Goal: Communication & Community: Connect with others

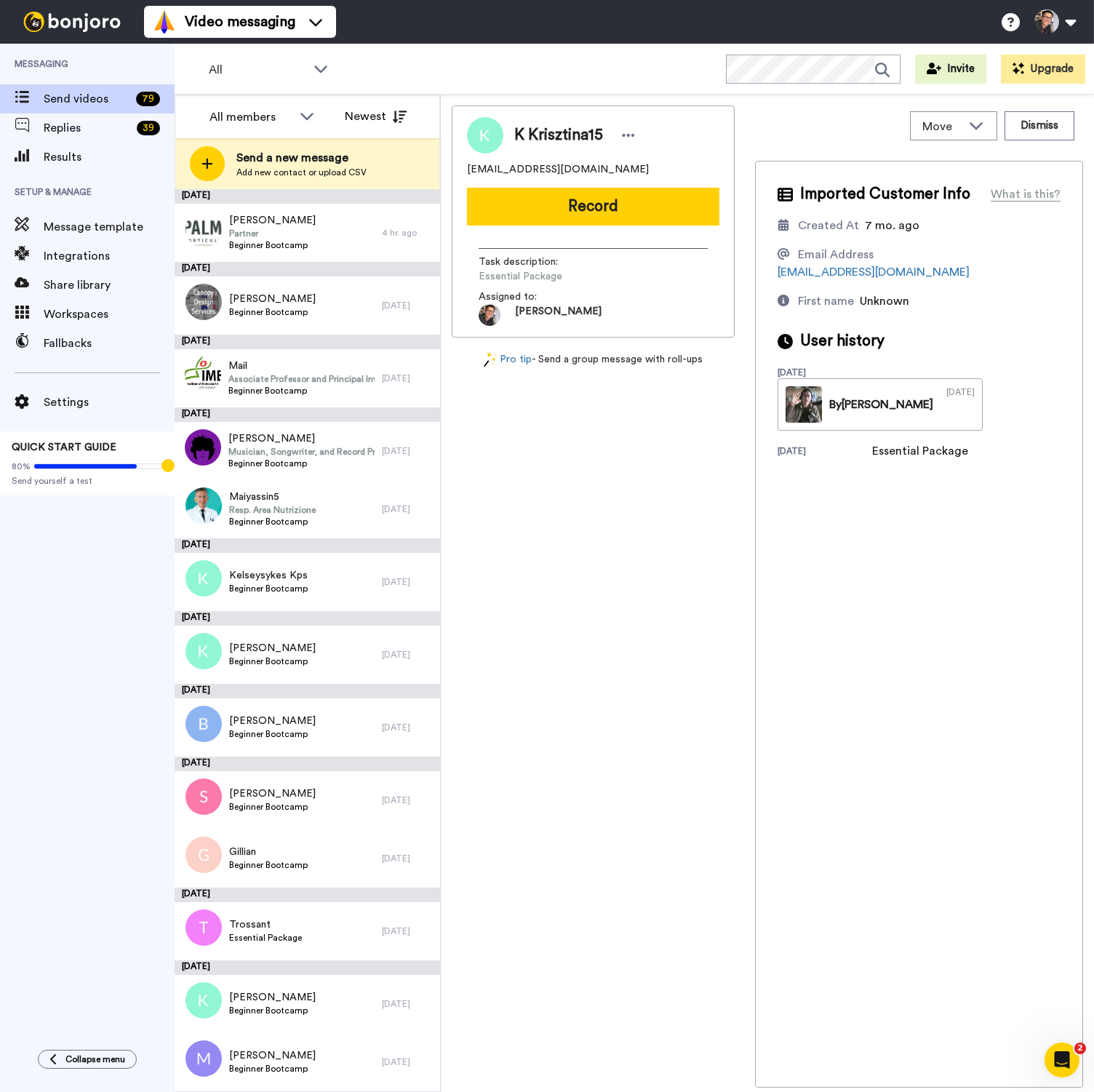
click at [514, 437] on div "K Krisztina15 [EMAIL_ADDRESS][DOMAIN_NAME] Record Task description : Essential …" at bounding box center [593, 596] width 283 height 982
click at [287, 236] on span "Partner" at bounding box center [272, 233] width 86 height 12
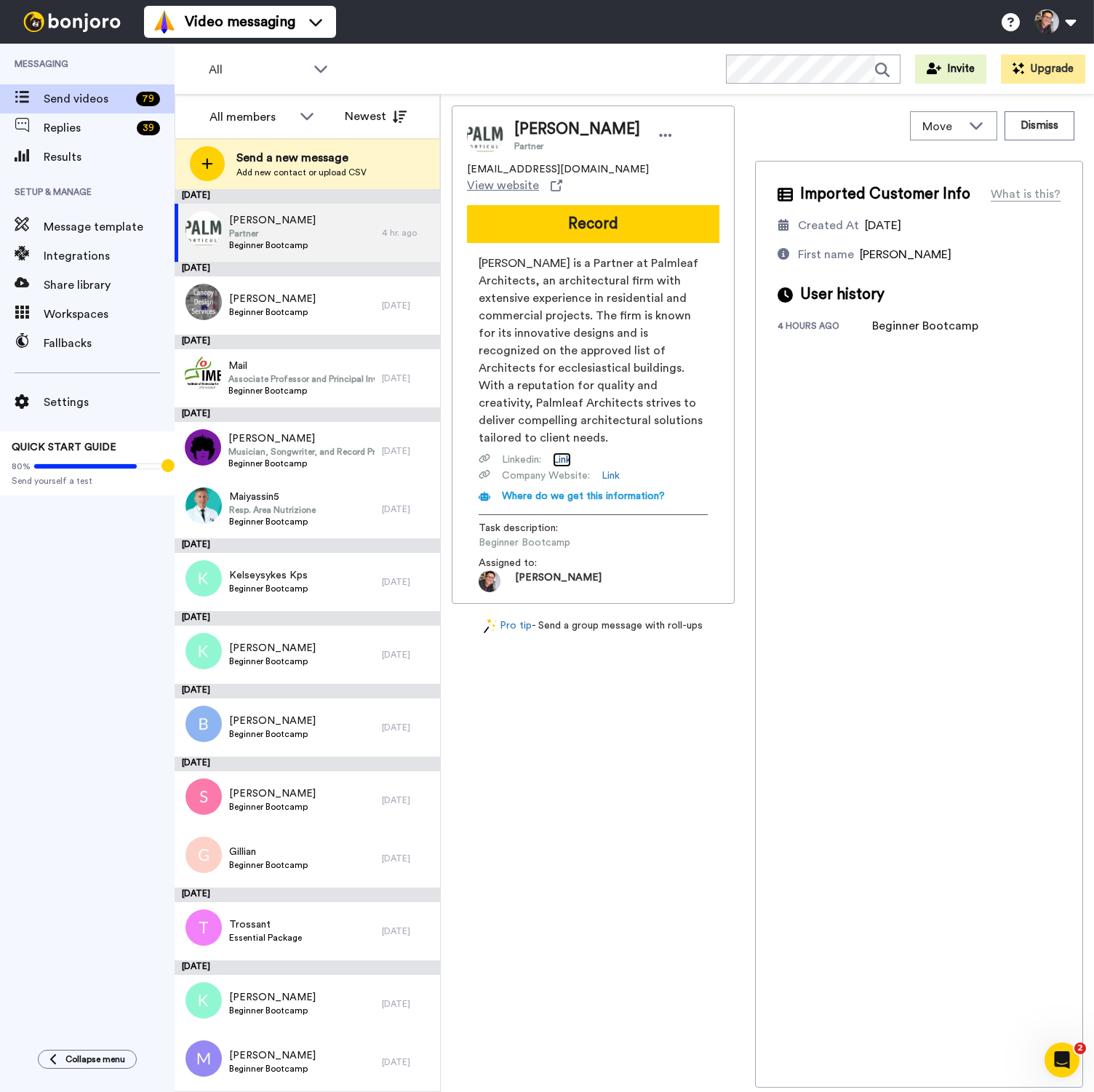
click at [567, 458] on link "Link" at bounding box center [562, 460] width 18 height 15
click at [609, 476] on link "Link" at bounding box center [610, 475] width 18 height 15
click at [566, 462] on link "Link" at bounding box center [562, 460] width 18 height 15
